Goal: Task Accomplishment & Management: Manage account settings

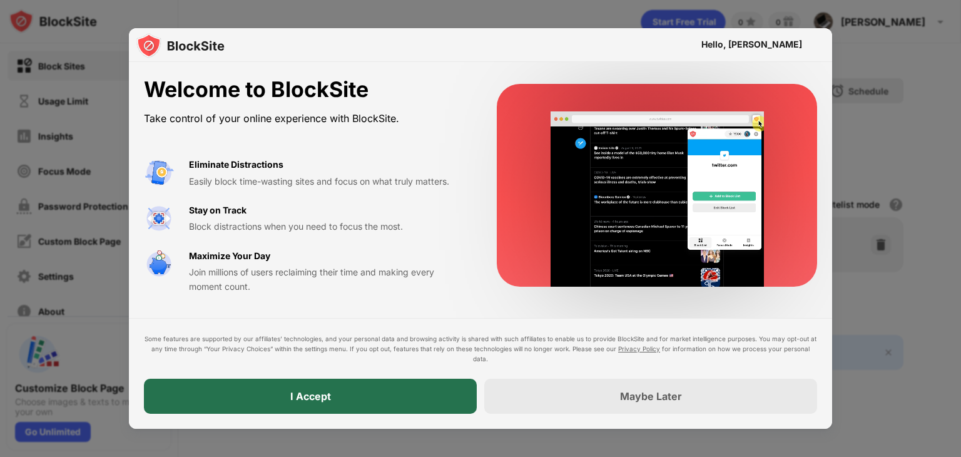
click at [414, 398] on div "I Accept" at bounding box center [310, 396] width 333 height 35
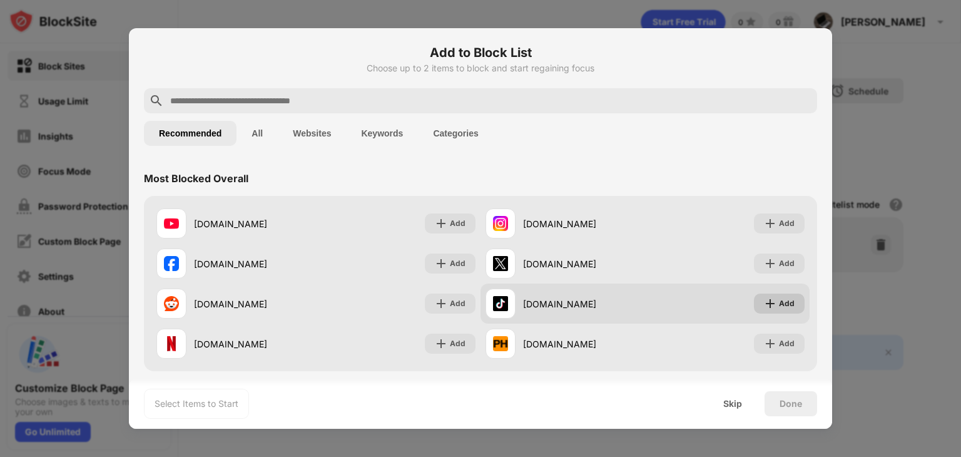
click at [779, 305] on div "Add" at bounding box center [787, 303] width 16 height 13
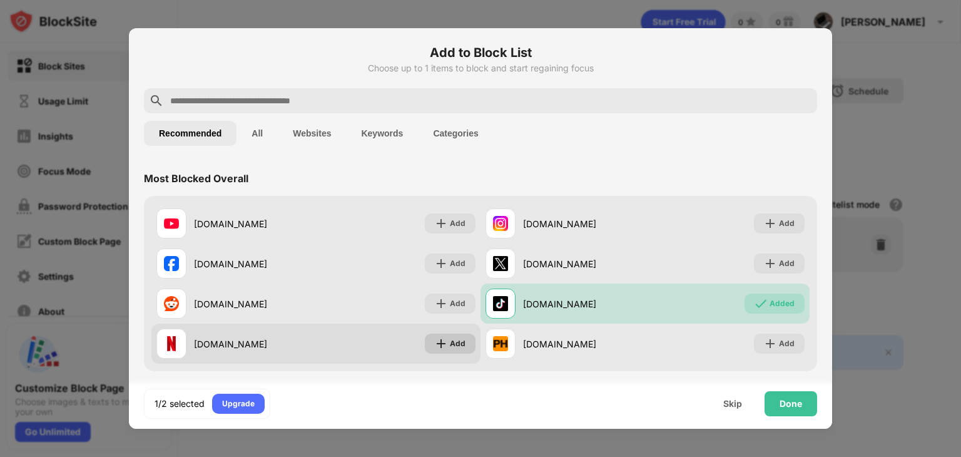
click at [450, 342] on div "Add" at bounding box center [458, 343] width 16 height 13
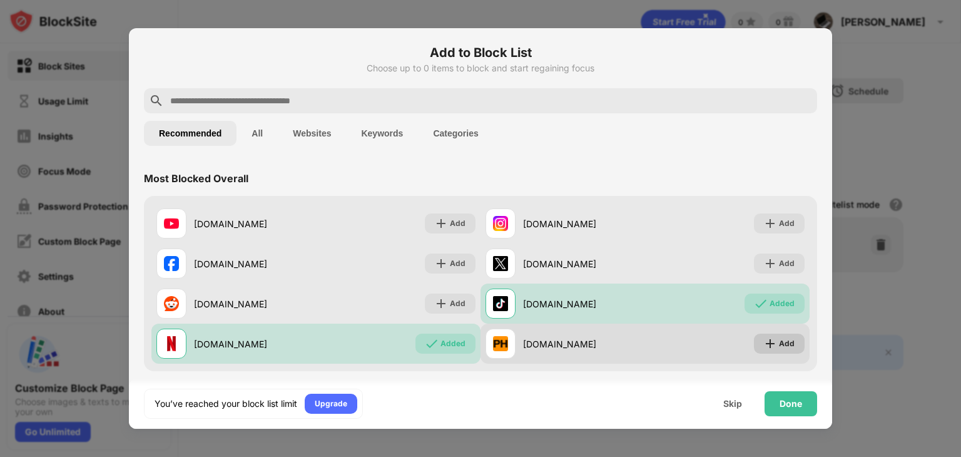
click at [764, 346] on img at bounding box center [770, 343] width 13 height 13
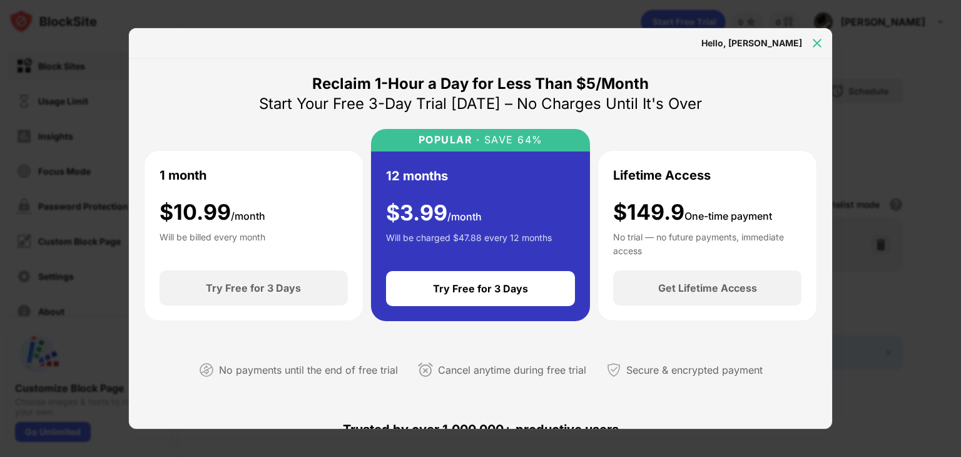
click at [826, 39] on div at bounding box center [817, 43] width 20 height 20
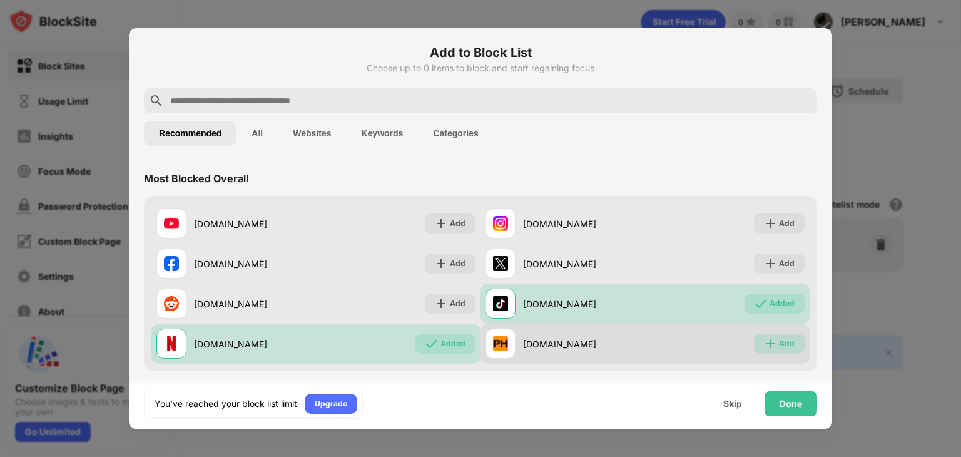
click at [779, 347] on div "Add" at bounding box center [787, 343] width 16 height 13
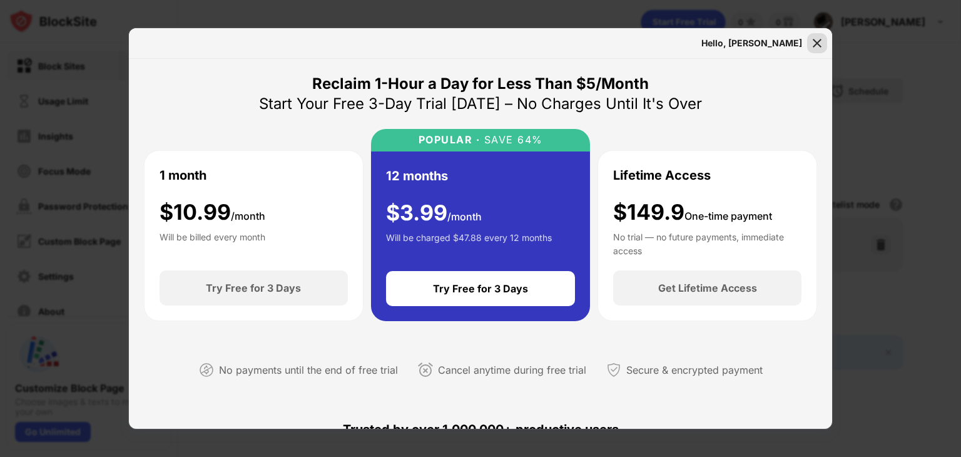
click at [820, 41] on img at bounding box center [817, 43] width 13 height 13
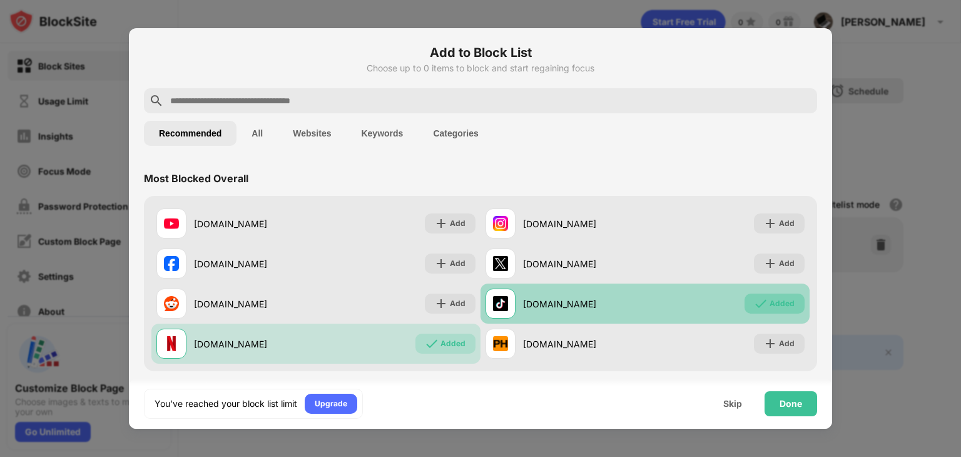
click at [773, 303] on div "Added" at bounding box center [782, 303] width 25 height 13
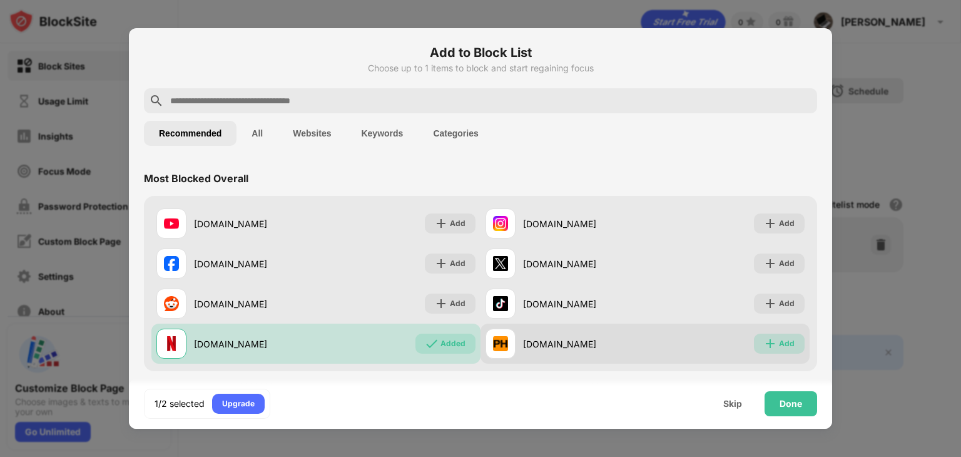
click at [765, 344] on img at bounding box center [770, 343] width 13 height 13
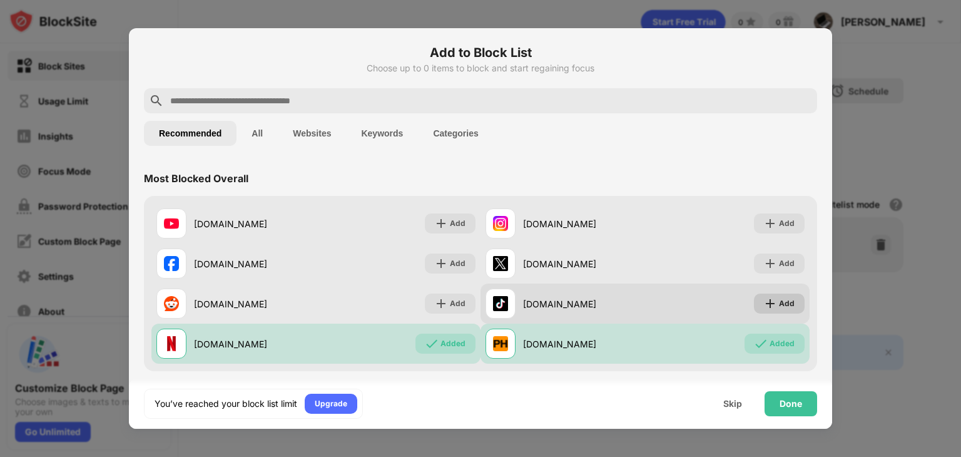
click at [754, 309] on div "Add" at bounding box center [779, 304] width 51 height 20
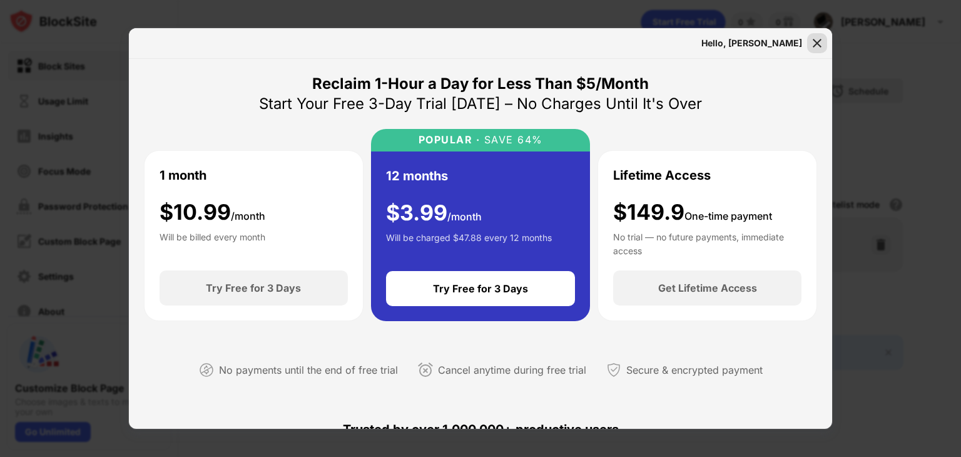
click at [815, 39] on img at bounding box center [817, 43] width 13 height 13
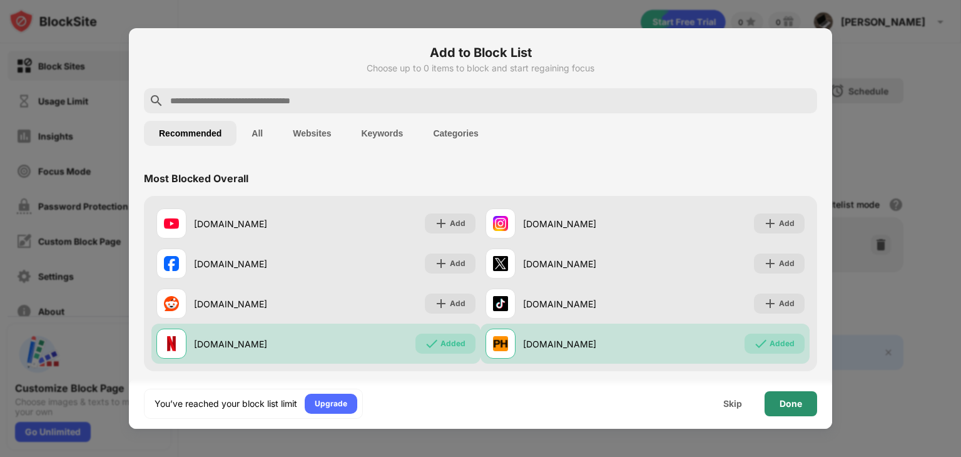
click at [789, 399] on div "Done" at bounding box center [791, 404] width 23 height 10
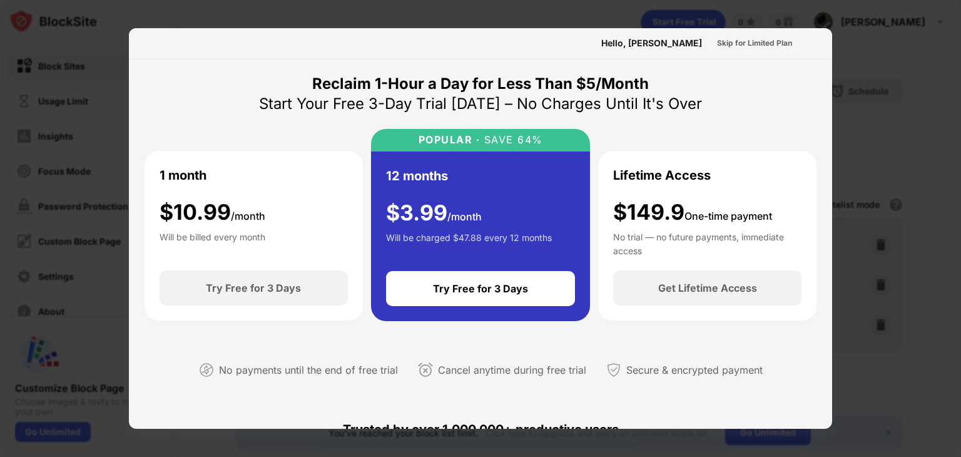
click at [558, 13] on div at bounding box center [480, 228] width 961 height 457
click at [952, 211] on div at bounding box center [480, 228] width 961 height 457
click at [762, 46] on div "Skip for Limited Plan" at bounding box center [754, 43] width 75 height 13
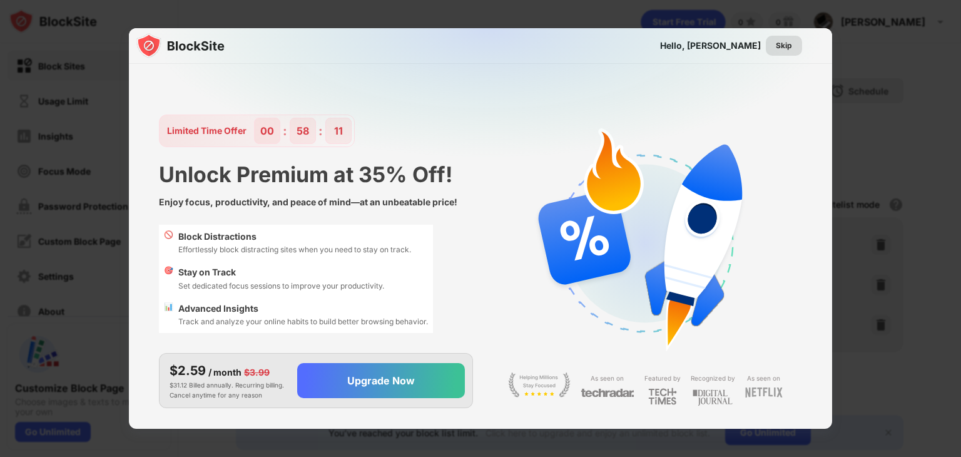
click at [786, 49] on div "Skip" at bounding box center [784, 45] width 16 height 13
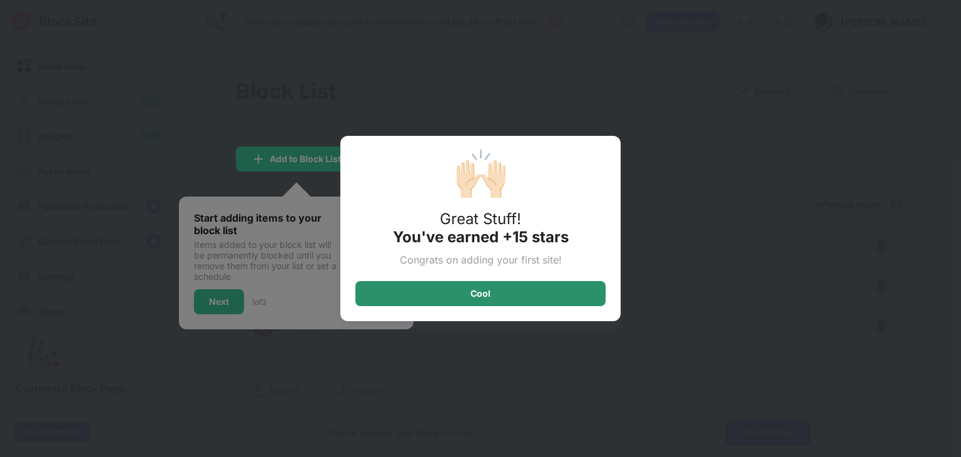
click at [516, 293] on div "Cool" at bounding box center [480, 293] width 250 height 25
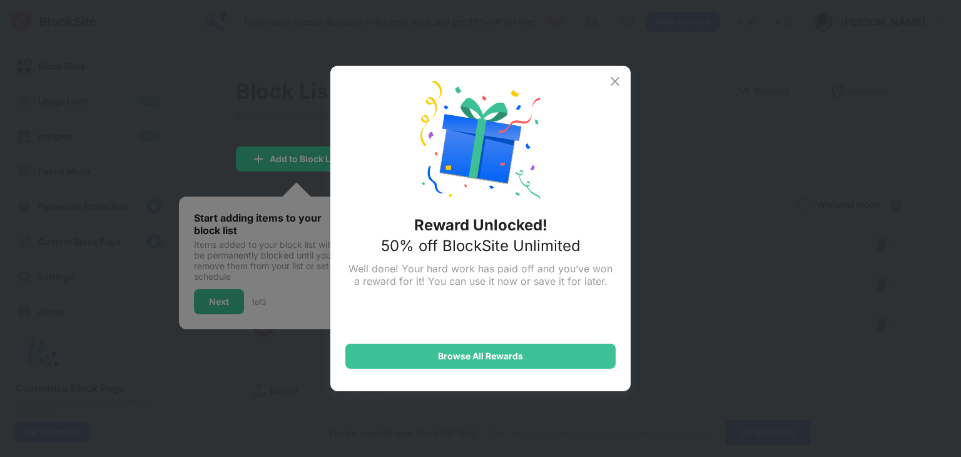
click at [618, 81] on img at bounding box center [615, 81] width 15 height 15
